Goal: Transaction & Acquisition: Book appointment/travel/reservation

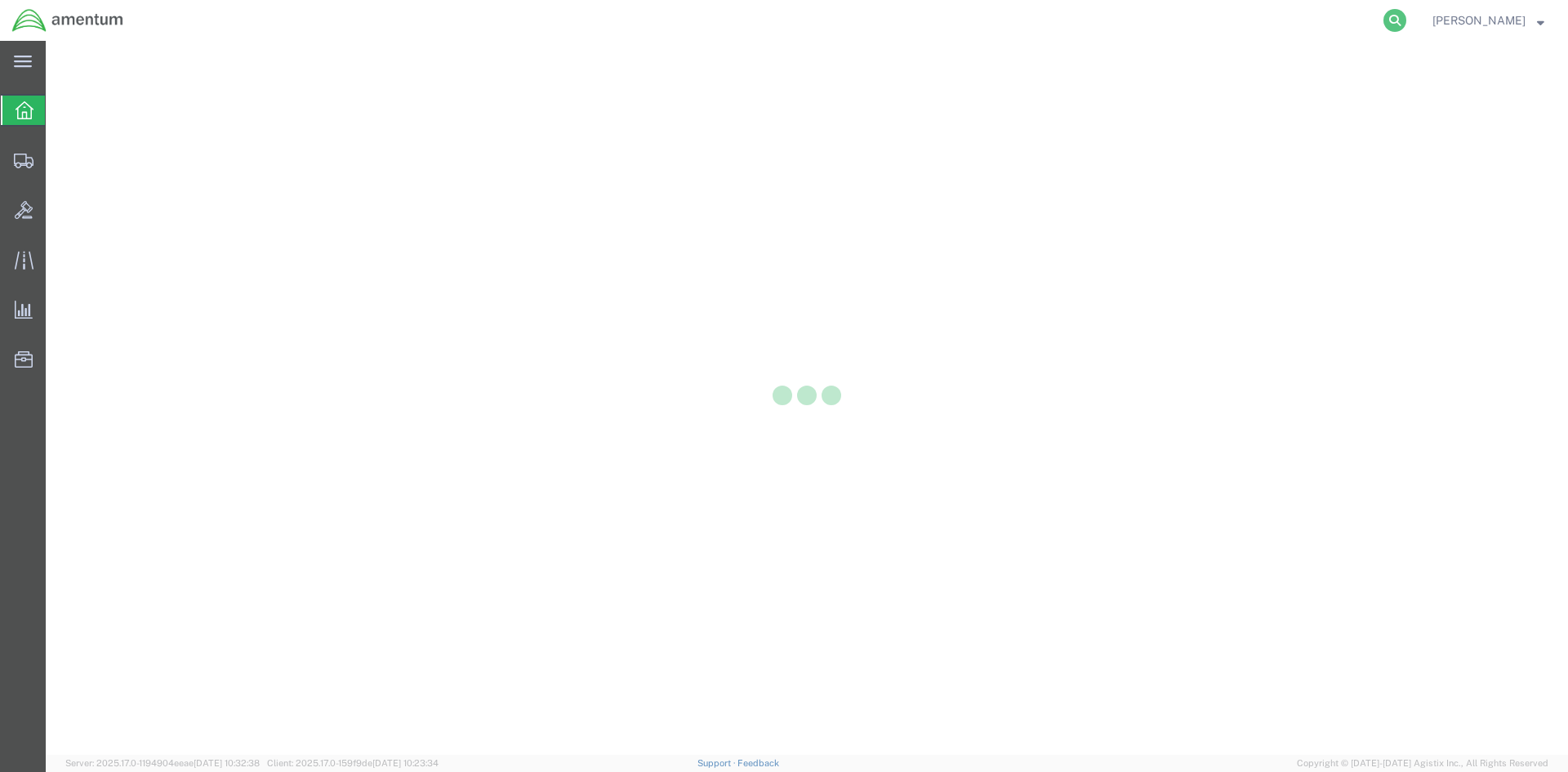
click at [1405, 25] on icon at bounding box center [1394, 20] width 23 height 23
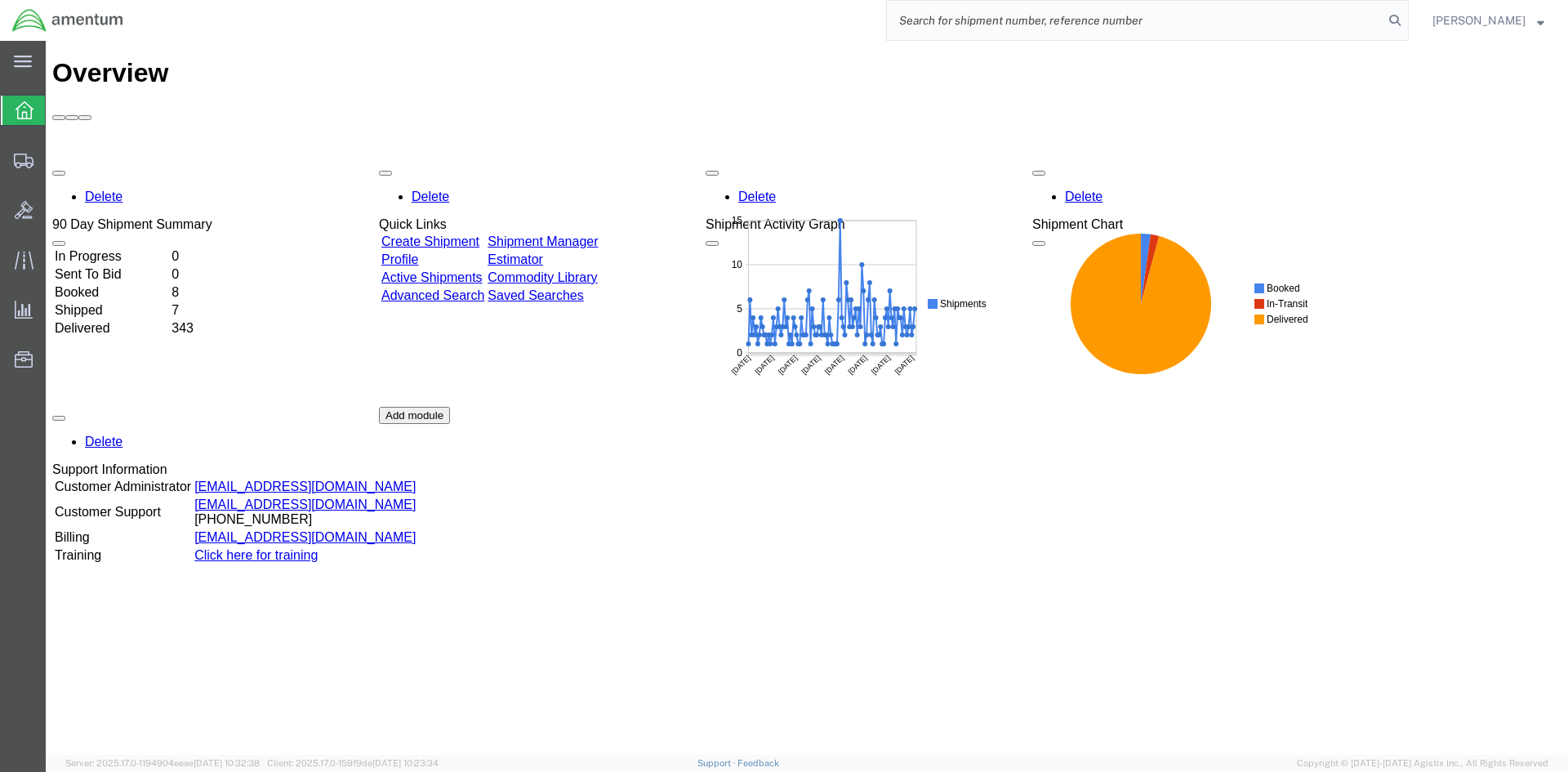
click at [1205, 18] on input "search" at bounding box center [1134, 20] width 496 height 39
paste input "S633-25232-2453"
type input "S633-25232-2453"
click at [1406, 20] on icon at bounding box center [1394, 20] width 23 height 23
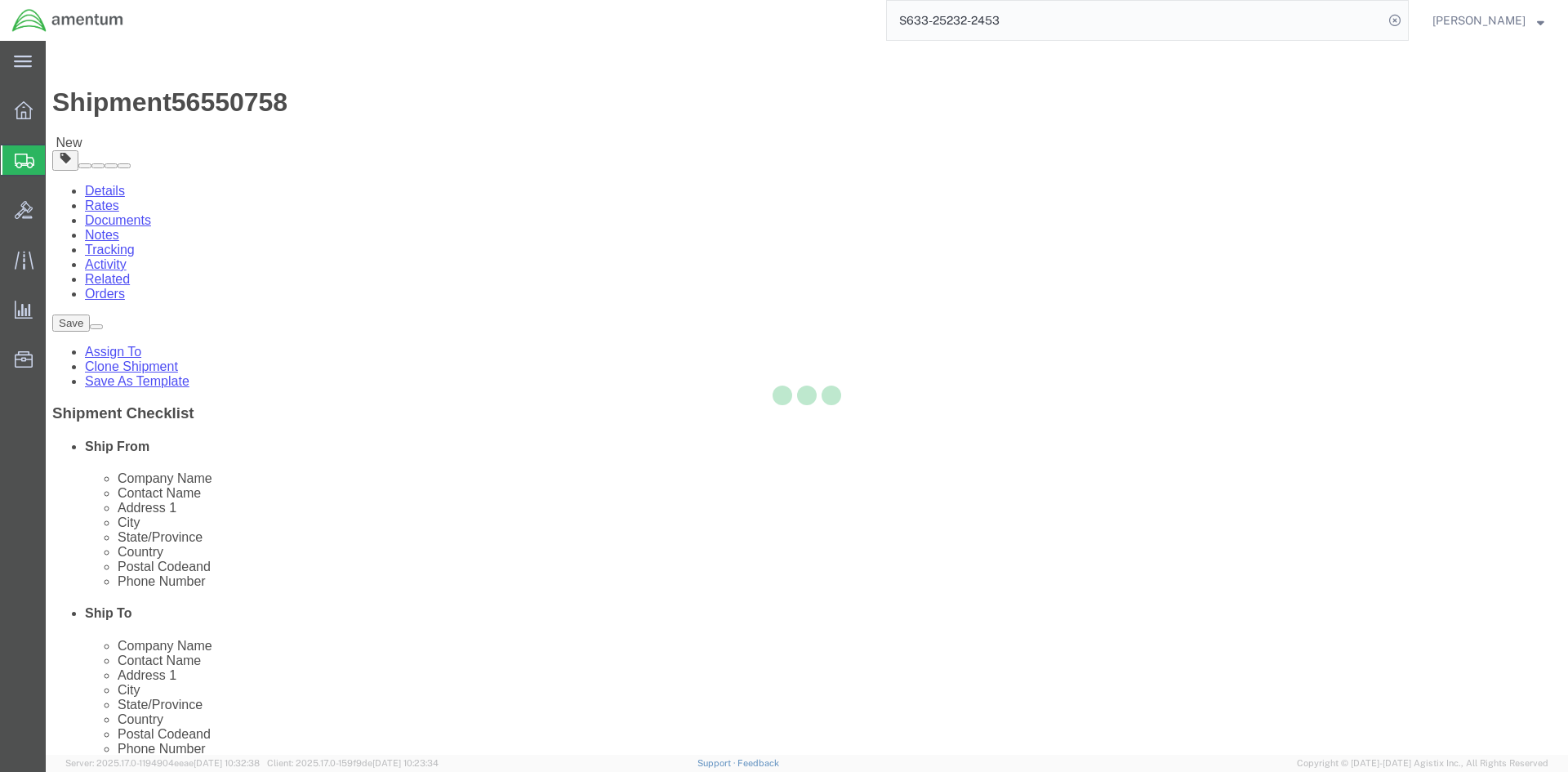
select select "42718"
select select
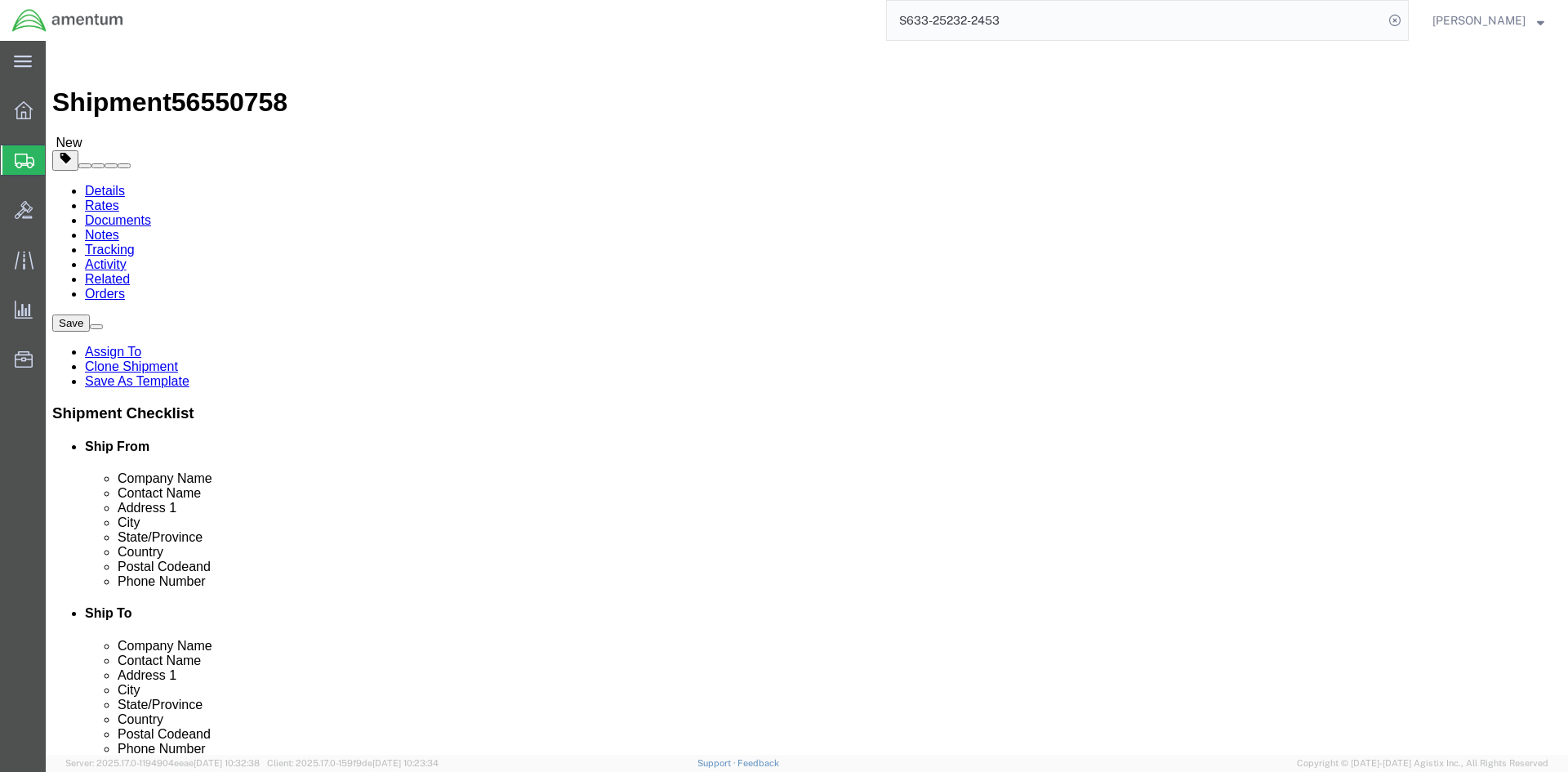
click input "404.767.5800"
click input "404-767.5800"
type input "[PHONE_NUMBER]"
click button "Rate Shipment"
